Goal: Information Seeking & Learning: Learn about a topic

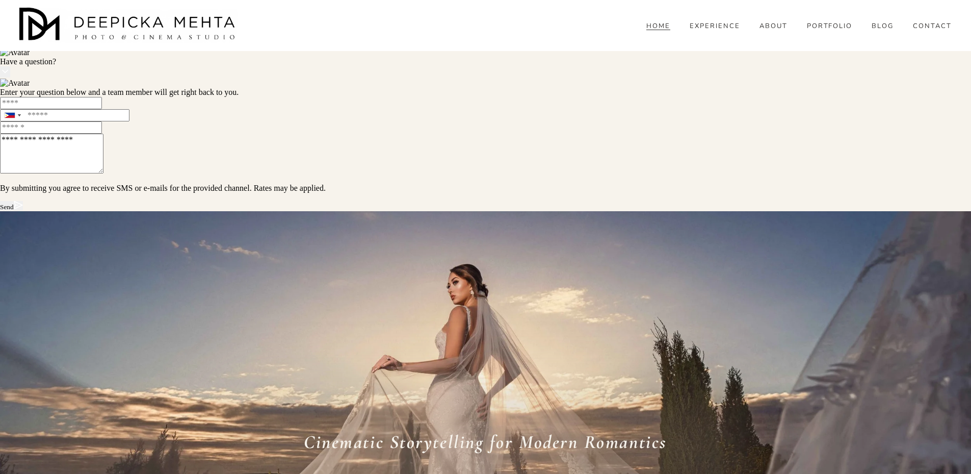
click at [818, 41] on div "HOME EXPERIENCE ABOUT PORTFOLIO BLOG" at bounding box center [485, 26] width 933 height 36
click at [822, 31] on link "PORTFOLIO" at bounding box center [830, 25] width 46 height 9
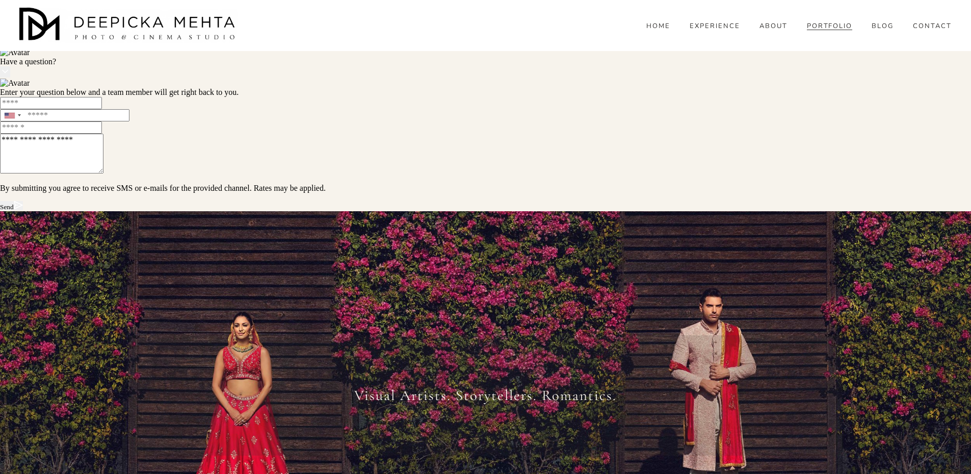
click at [888, 31] on span "BLOG" at bounding box center [883, 26] width 22 height 8
click at [0, 0] on link "WEDDINGS" at bounding box center [0, 0] width 0 height 0
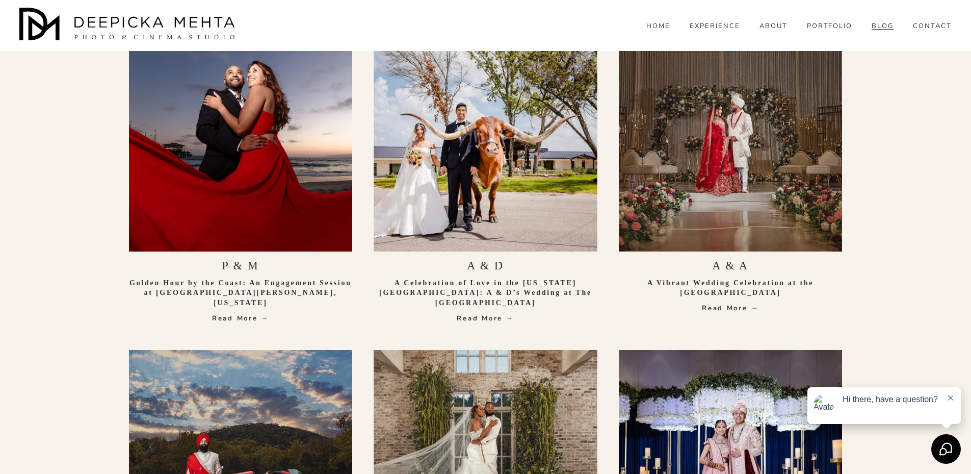
scroll to position [408, 0]
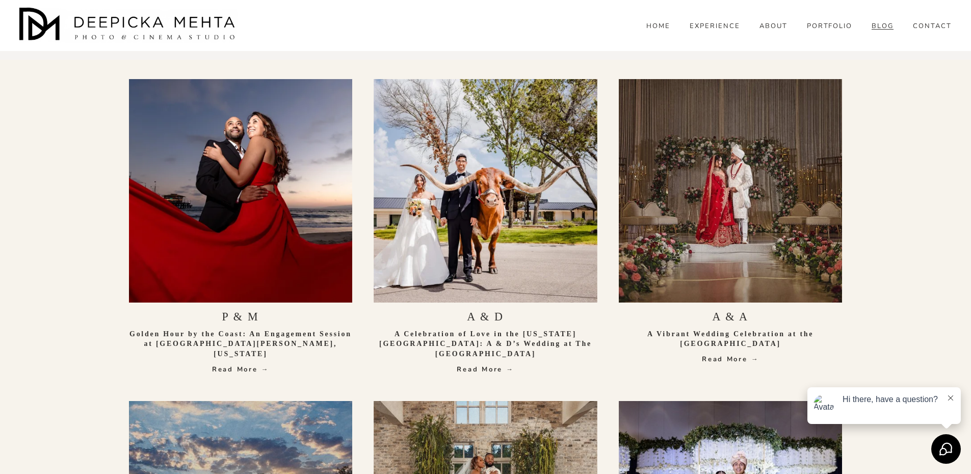
click at [731, 358] on link "Read More →" at bounding box center [731, 359] width 224 height 10
